Goal: Task Accomplishment & Management: Use online tool/utility

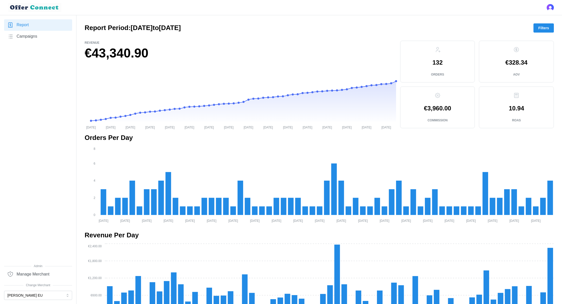
click at [549, 29] on button "Filters" at bounding box center [543, 27] width 20 height 9
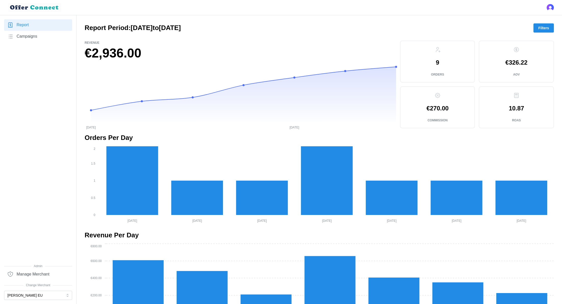
scroll to position [275, 0]
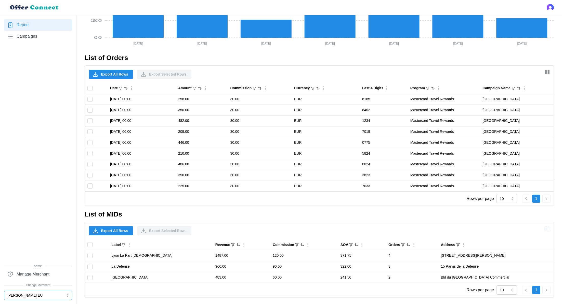
click at [45, 296] on button "[PERSON_NAME] EU" at bounding box center [38, 295] width 68 height 9
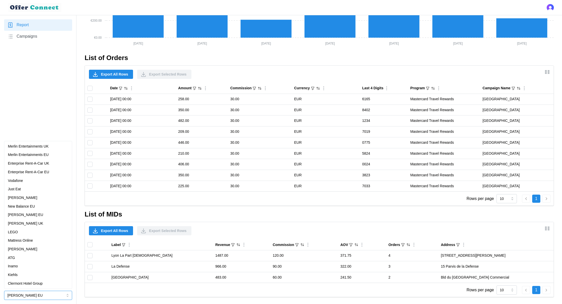
click at [36, 222] on div "[PERSON_NAME] UK" at bounding box center [38, 224] width 60 height 6
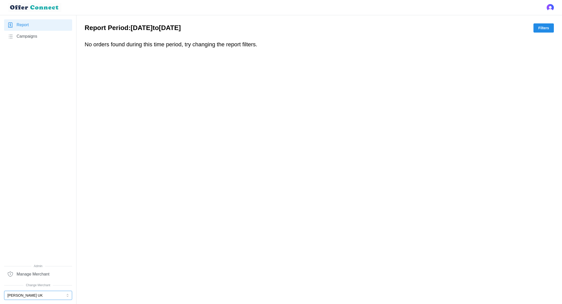
scroll to position [0, 0]
click at [535, 26] on button "Filters" at bounding box center [543, 27] width 20 height 9
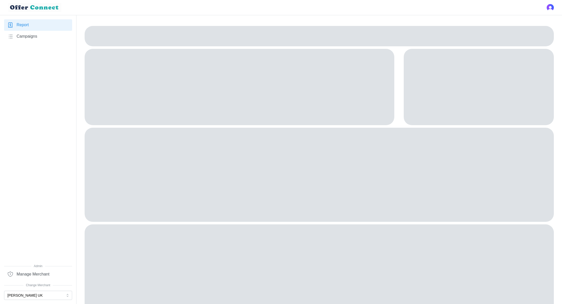
click at [513, 64] on div at bounding box center [479, 87] width 150 height 76
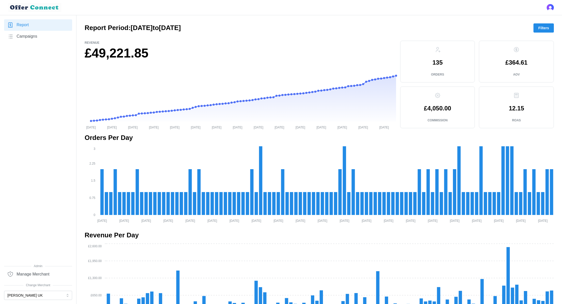
click at [546, 27] on span "Filters" at bounding box center [543, 28] width 11 height 9
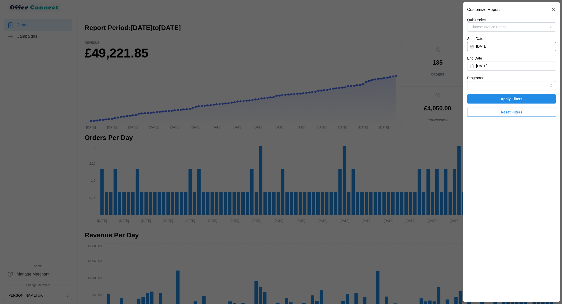
click at [531, 46] on button "[DATE]" at bounding box center [511, 46] width 89 height 9
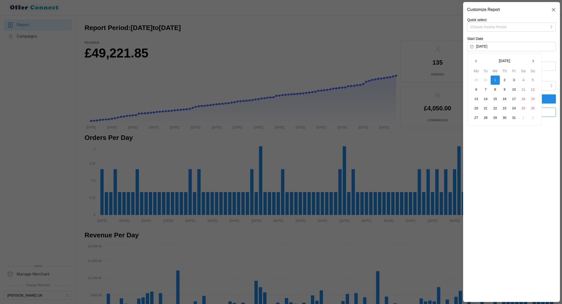
click at [534, 60] on icon "button" at bounding box center [533, 61] width 4 height 4
click at [487, 79] on button "1" at bounding box center [485, 80] width 9 height 9
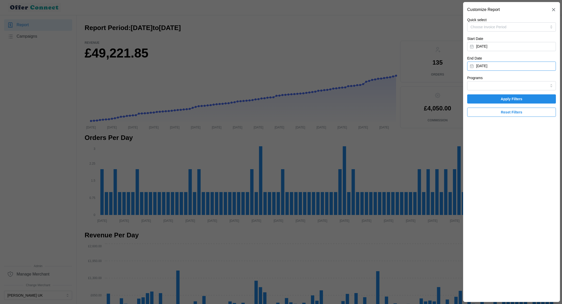
click at [504, 66] on button "[DATE]" at bounding box center [511, 66] width 89 height 9
click at [476, 78] on button "button" at bounding box center [475, 80] width 9 height 9
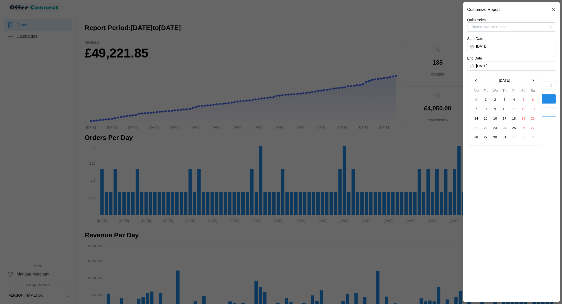
click at [476, 78] on button "button" at bounding box center [475, 80] width 9 height 9
click at [493, 135] on button "30" at bounding box center [494, 137] width 9 height 9
click at [506, 97] on span "Apply Filters" at bounding box center [512, 99] width 22 height 9
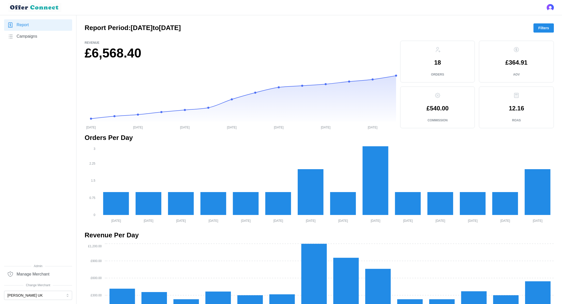
click at [97, 51] on h1 "£6,568.40" at bounding box center [240, 53] width 311 height 17
copy div "£6,568.40"
click at [433, 110] on p "£540.00" at bounding box center [437, 108] width 22 height 6
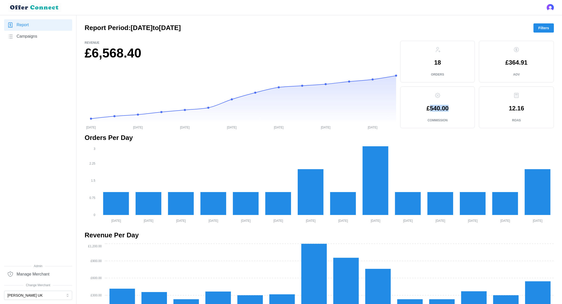
click at [433, 110] on p "£540.00" at bounding box center [437, 108] width 22 height 6
copy p "£540.00"
click at [543, 30] on span "Filters" at bounding box center [543, 28] width 11 height 9
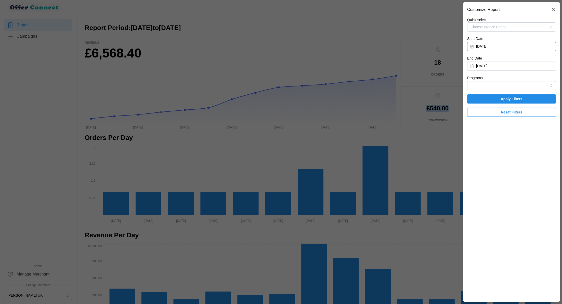
click at [526, 49] on button "[DATE]" at bounding box center [511, 46] width 89 height 9
click at [532, 63] on button "button" at bounding box center [532, 61] width 9 height 9
click at [503, 80] on button "1" at bounding box center [504, 80] width 9 height 9
click at [542, 65] on button "[DATE]" at bounding box center [511, 66] width 89 height 9
click at [533, 82] on icon "button" at bounding box center [533, 81] width 4 height 4
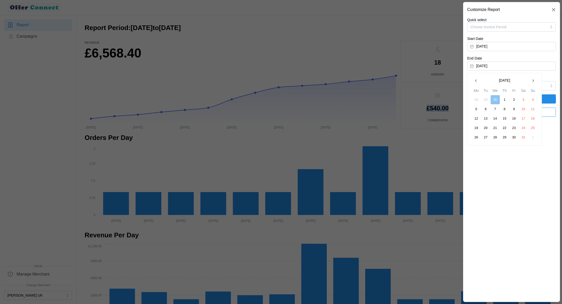
click at [523, 138] on button "31" at bounding box center [523, 137] width 9 height 9
click at [526, 98] on span "Apply Filters" at bounding box center [511, 99] width 79 height 9
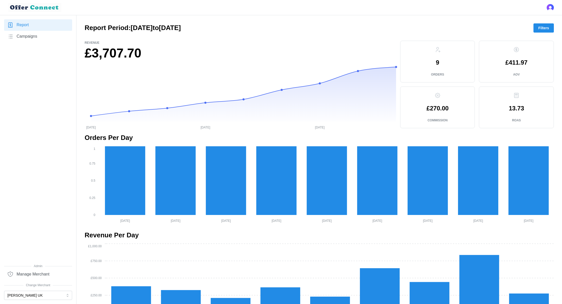
click at [126, 53] on h1 "£3,707.70" at bounding box center [240, 53] width 311 height 17
copy div "£3,707.70"
click at [443, 108] on p "£270.00" at bounding box center [437, 108] width 22 height 6
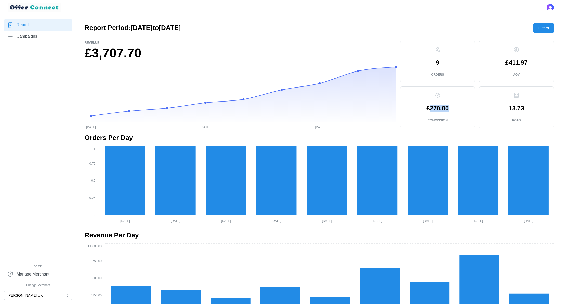
click at [443, 108] on p "£270.00" at bounding box center [437, 108] width 22 height 6
click at [542, 26] on span "Filters" at bounding box center [543, 28] width 11 height 9
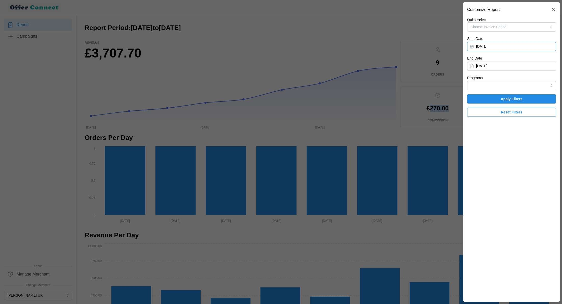
click at [517, 49] on button "[DATE]" at bounding box center [511, 46] width 89 height 9
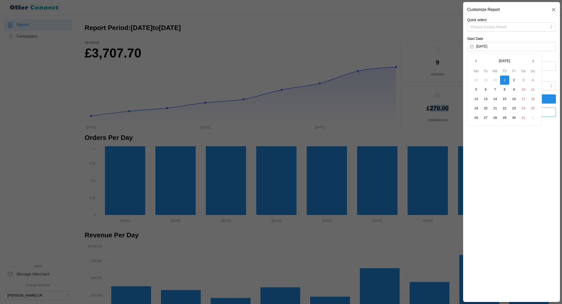
click at [531, 62] on icon "button" at bounding box center [533, 61] width 4 height 4
click at [532, 79] on button "1" at bounding box center [532, 80] width 9 height 9
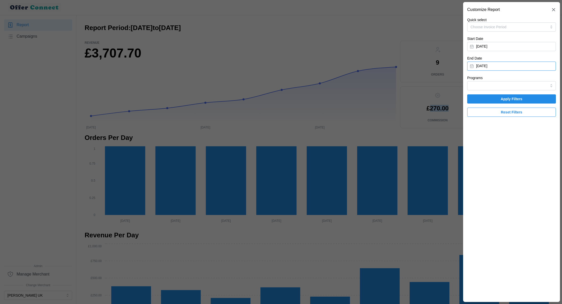
click at [549, 68] on button "[DATE]" at bounding box center [511, 66] width 89 height 9
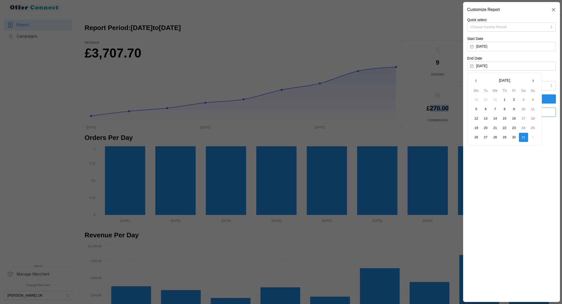
click at [534, 83] on button "button" at bounding box center [532, 80] width 9 height 9
click at [475, 146] on button "30" at bounding box center [476, 146] width 9 height 9
click at [530, 100] on span "Apply Filters" at bounding box center [511, 99] width 79 height 9
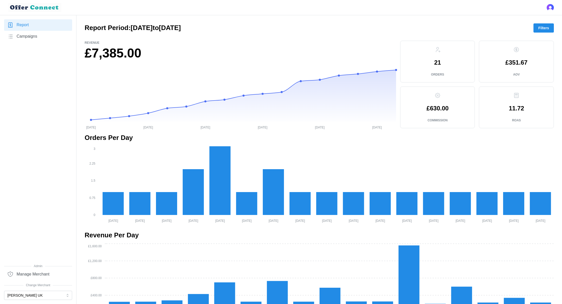
click at [122, 60] on h1 "£7,385.00" at bounding box center [240, 53] width 311 height 17
copy div "£7,385.00"
click at [436, 109] on p "£630.00" at bounding box center [437, 108] width 22 height 6
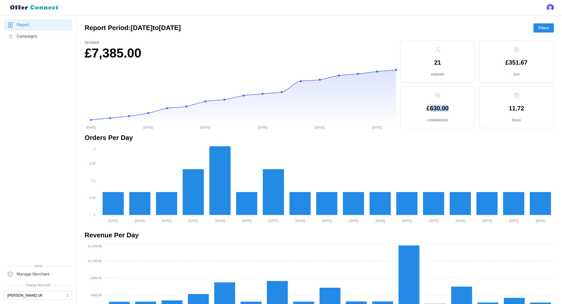
click at [436, 109] on p "£630.00" at bounding box center [437, 108] width 22 height 6
copy p "£630.00"
click at [541, 30] on span "Filters" at bounding box center [543, 28] width 11 height 9
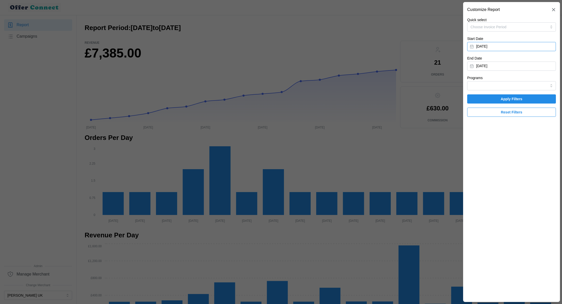
click at [481, 45] on button "[DATE]" at bounding box center [511, 46] width 89 height 9
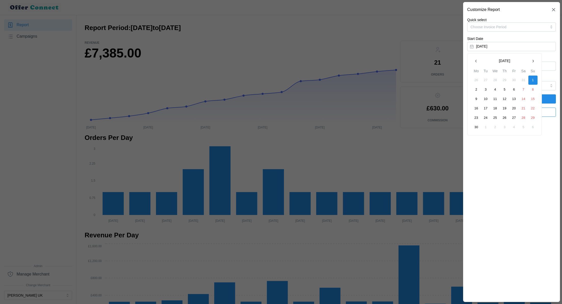
click at [476, 59] on icon "button" at bounding box center [476, 61] width 4 height 4
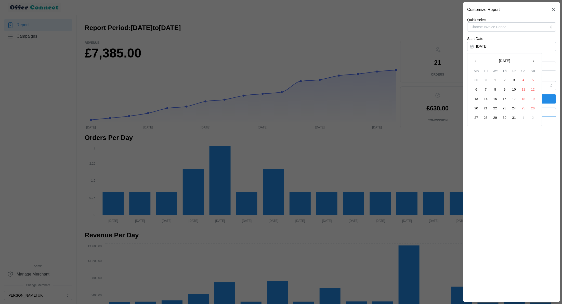
click at [496, 79] on button "1" at bounding box center [494, 80] width 9 height 9
click at [530, 95] on span "Apply Filters" at bounding box center [511, 99] width 79 height 9
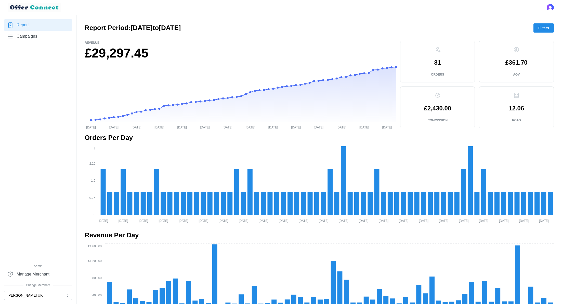
click at [109, 56] on h1 "£29,297.45" at bounding box center [240, 53] width 311 height 17
copy div "£29,297.45"
click at [440, 106] on p "£2,430.00" at bounding box center [437, 108] width 27 height 6
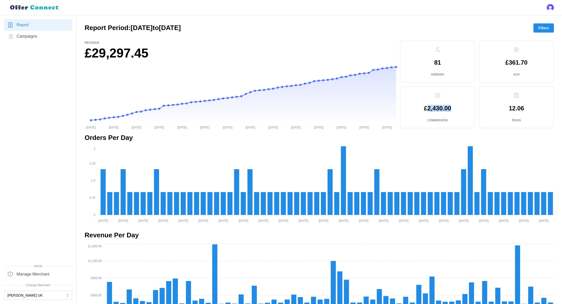
click at [440, 106] on p "£2,430.00" at bounding box center [437, 108] width 27 height 6
copy p "£2,430.00"
click at [542, 30] on span "Filters" at bounding box center [543, 28] width 11 height 9
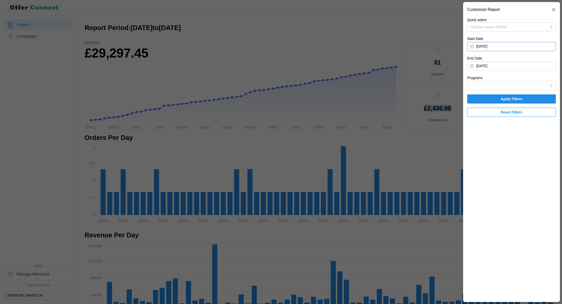
click at [498, 45] on button "[DATE]" at bounding box center [511, 46] width 89 height 9
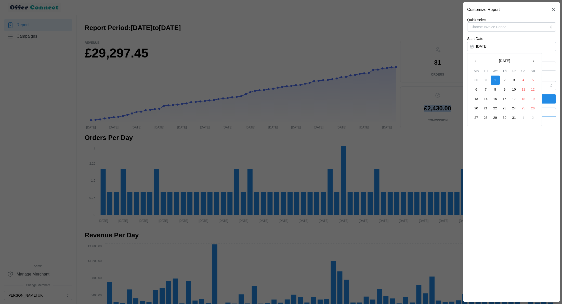
click at [531, 61] on icon "button" at bounding box center [533, 61] width 4 height 4
click at [487, 79] on button "1" at bounding box center [485, 80] width 9 height 9
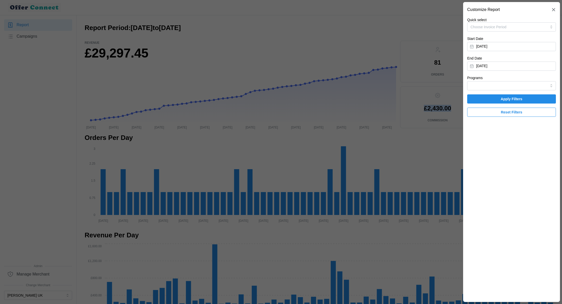
click at [490, 95] on span "Apply Filters" at bounding box center [511, 99] width 79 height 9
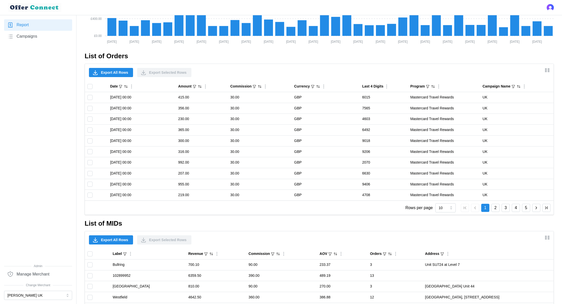
scroll to position [362, 0]
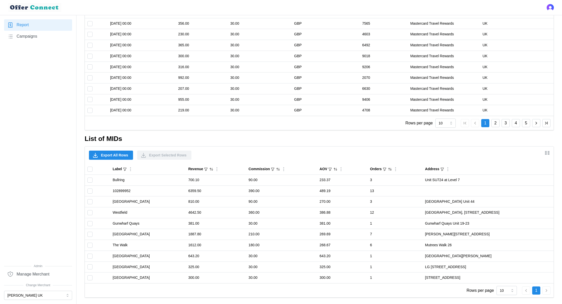
click at [109, 153] on span "Export All Rows" at bounding box center [114, 155] width 27 height 9
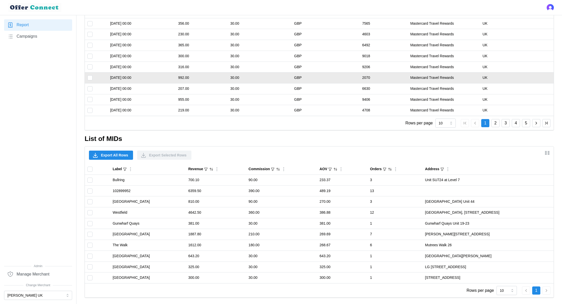
scroll to position [0, 0]
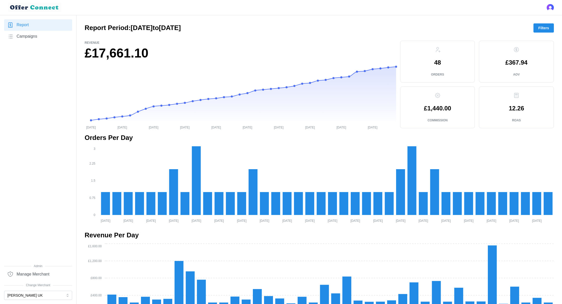
click at [120, 55] on h1 "£17,661.10" at bounding box center [240, 53] width 311 height 17
copy div "£17,661.10"
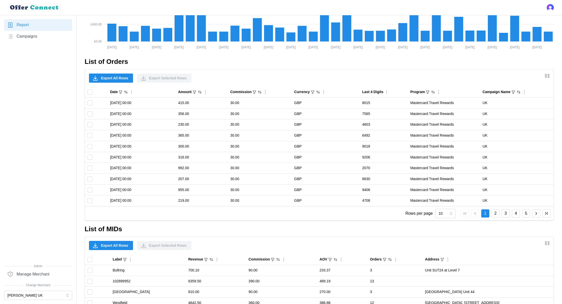
scroll to position [265, 0]
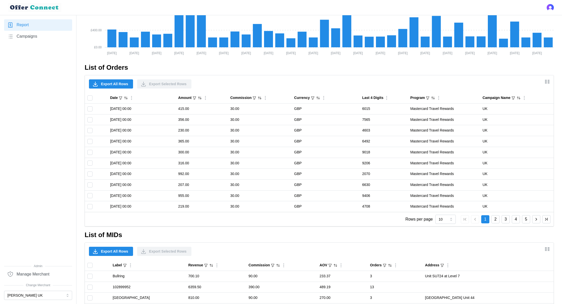
click at [114, 85] on span "Export All Rows" at bounding box center [114, 84] width 27 height 9
